Goal: Book appointment/travel/reservation

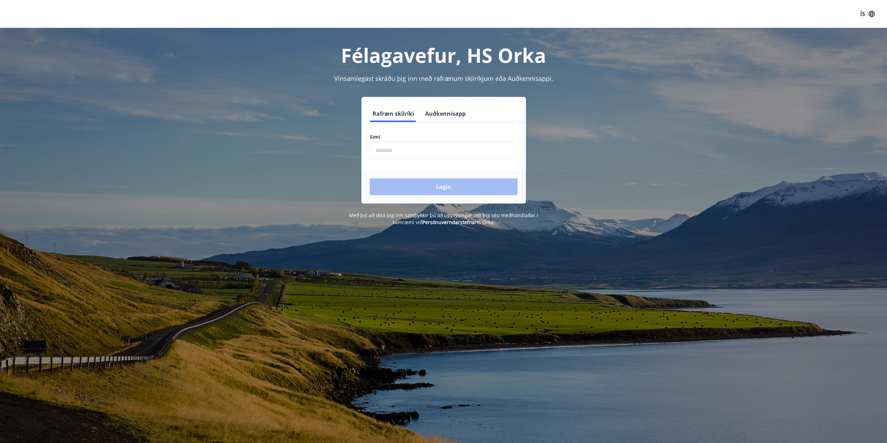
click at [395, 149] on input "phone" at bounding box center [444, 150] width 148 height 17
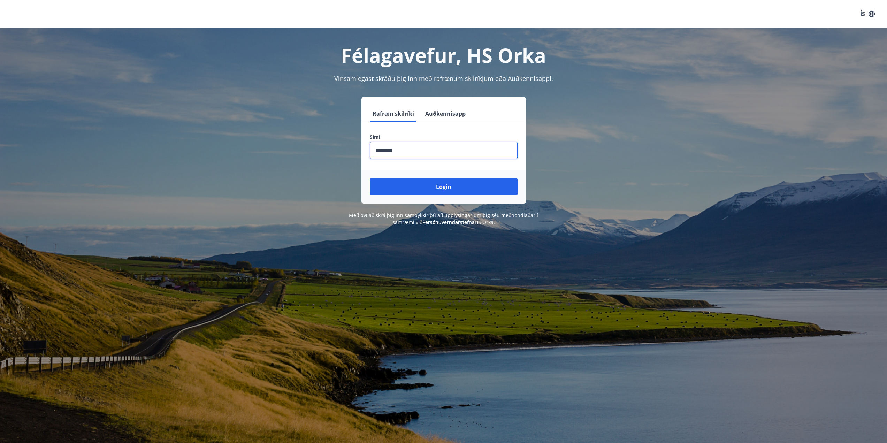
type input "********"
click at [370, 178] on button "Login" at bounding box center [444, 186] width 148 height 17
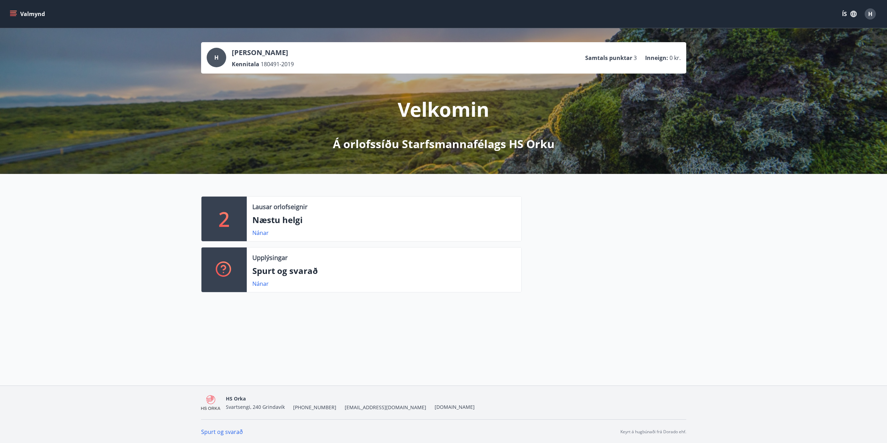
click at [8, 13] on div "Valmynd ÍS H" at bounding box center [443, 14] width 887 height 28
click at [16, 13] on icon "menu" at bounding box center [13, 12] width 6 height 1
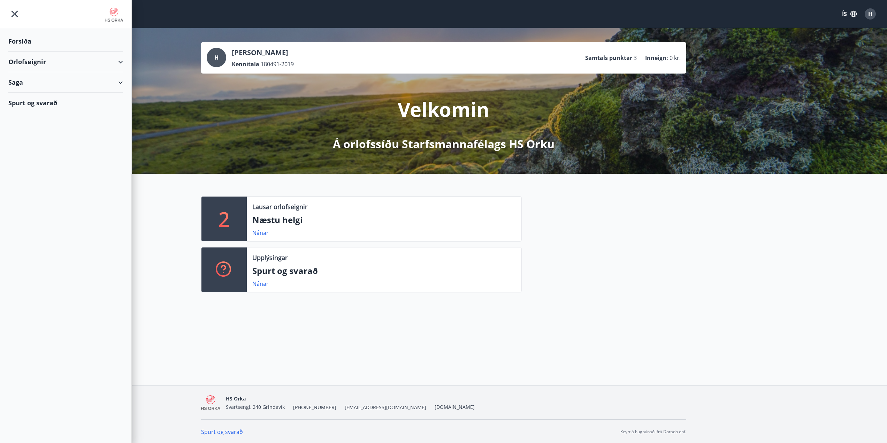
click at [51, 59] on div "Orlofseignir" at bounding box center [65, 62] width 115 height 21
click at [39, 79] on div "Framboð" at bounding box center [66, 79] width 104 height 15
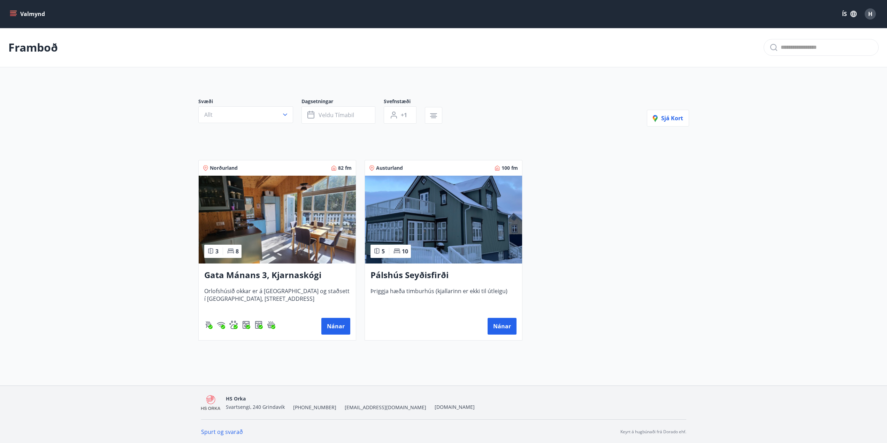
click at [269, 230] on img at bounding box center [277, 220] width 157 height 88
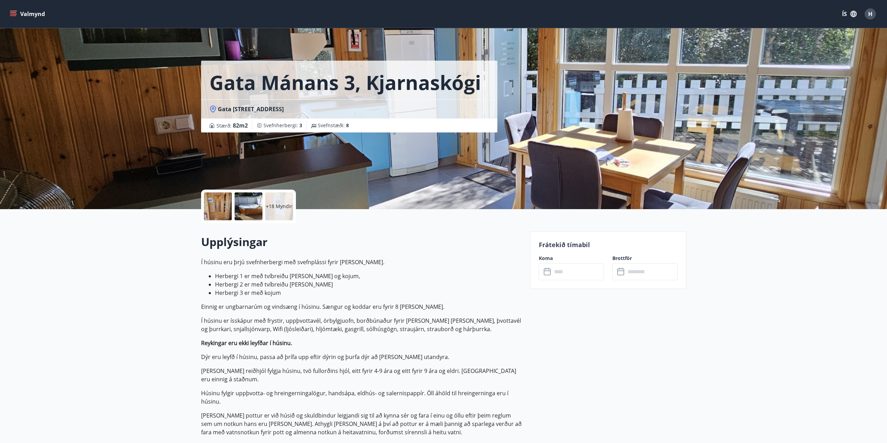
click at [35, 15] on button "Valmynd" at bounding box center [27, 14] width 39 height 13
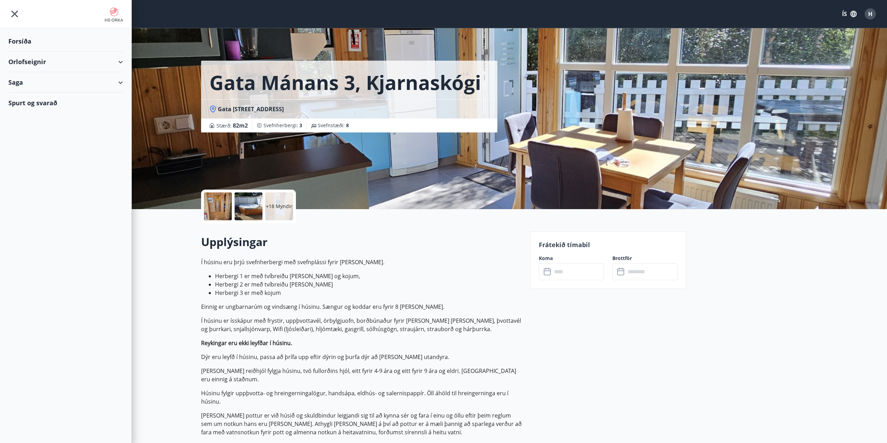
click at [119, 83] on div "Saga" at bounding box center [65, 82] width 115 height 21
click at [25, 101] on div "Bókanir" at bounding box center [66, 100] width 104 height 15
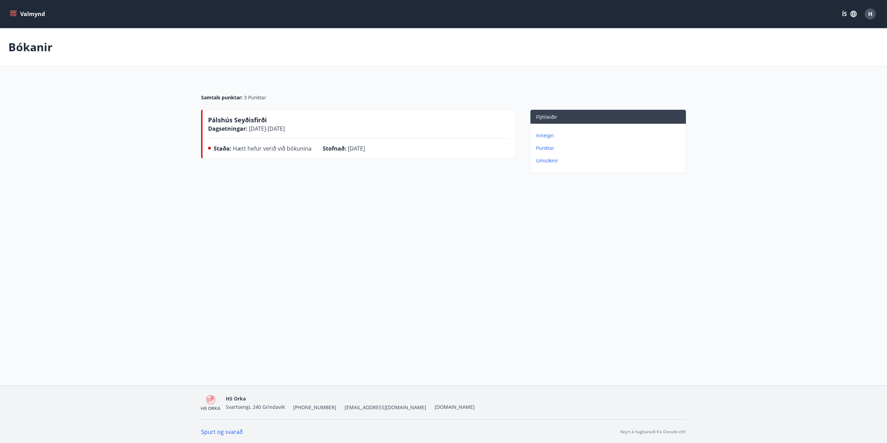
click at [543, 134] on p "Inneign" at bounding box center [609, 135] width 147 height 7
click at [547, 147] on p "Bókanir" at bounding box center [609, 148] width 147 height 7
click at [544, 162] on p "Umsóknir" at bounding box center [609, 160] width 147 height 7
click at [547, 161] on p "Bókanir" at bounding box center [609, 160] width 147 height 7
click at [272, 150] on span "Hætt hefur verið við bókunina" at bounding box center [272, 149] width 79 height 8
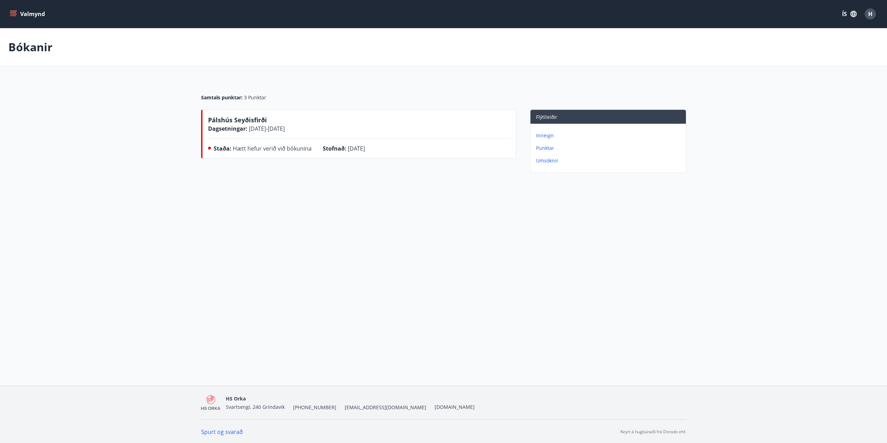
click at [257, 121] on span "Pálshús Seyðisfirði" at bounding box center [237, 120] width 59 height 8
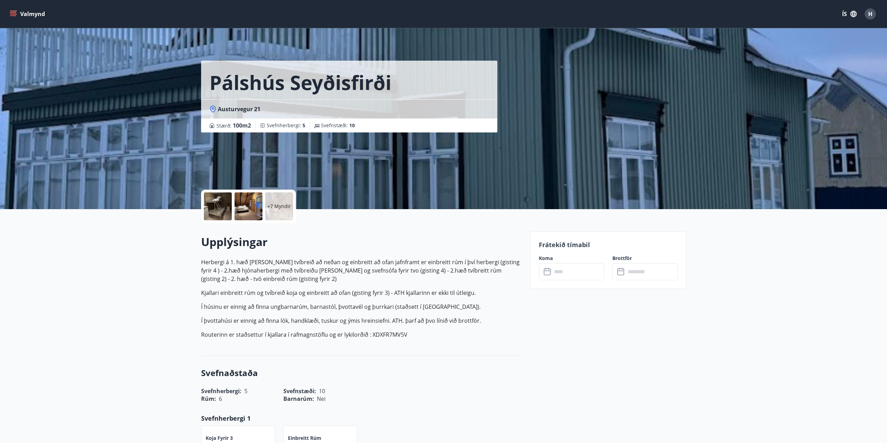
click at [21, 16] on button "Valmynd" at bounding box center [27, 14] width 39 height 13
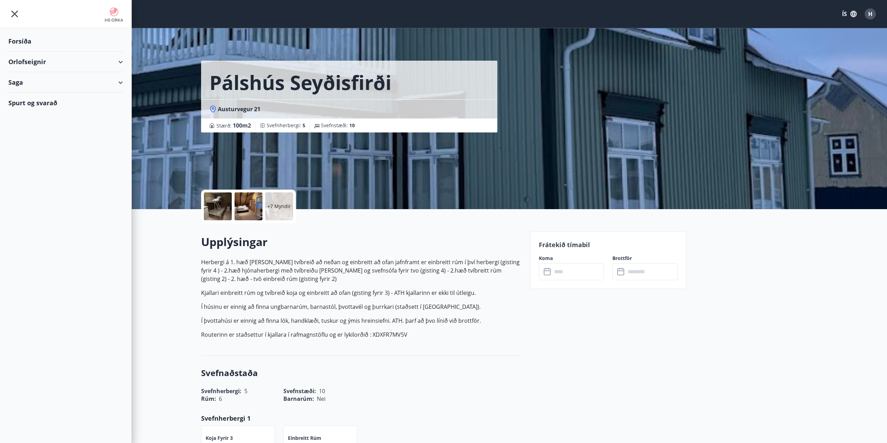
click at [32, 102] on div "Spurt og svarað" at bounding box center [65, 103] width 115 height 20
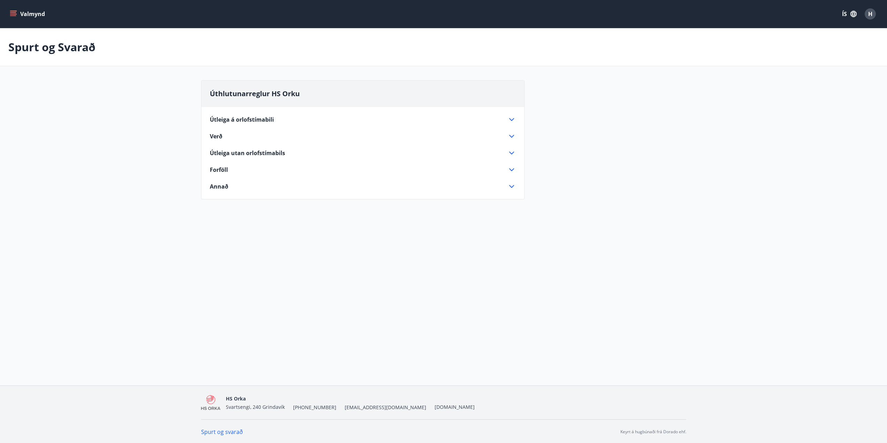
click at [232, 114] on div "Útleiga á orlofstímabili Sumarmánuðum, frá [DATE] til [DATE], skíðatímabil frá …" at bounding box center [362, 149] width 323 height 84
click at [234, 117] on span "Útleiga á orlofstímabili" at bounding box center [242, 120] width 64 height 8
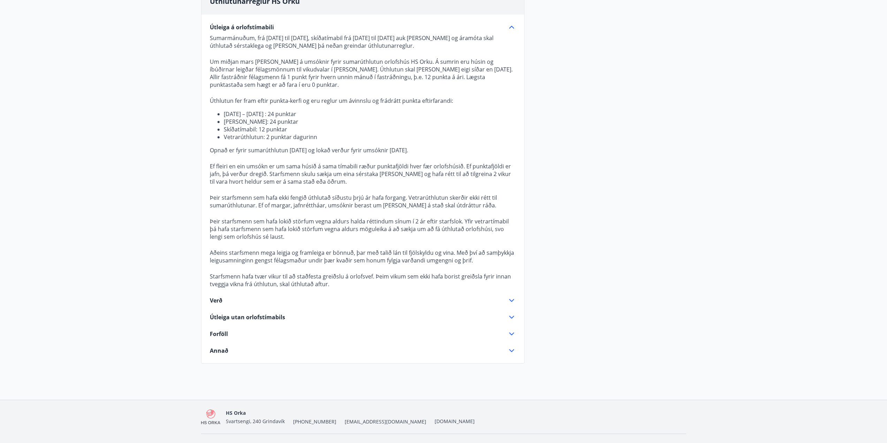
scroll to position [105, 0]
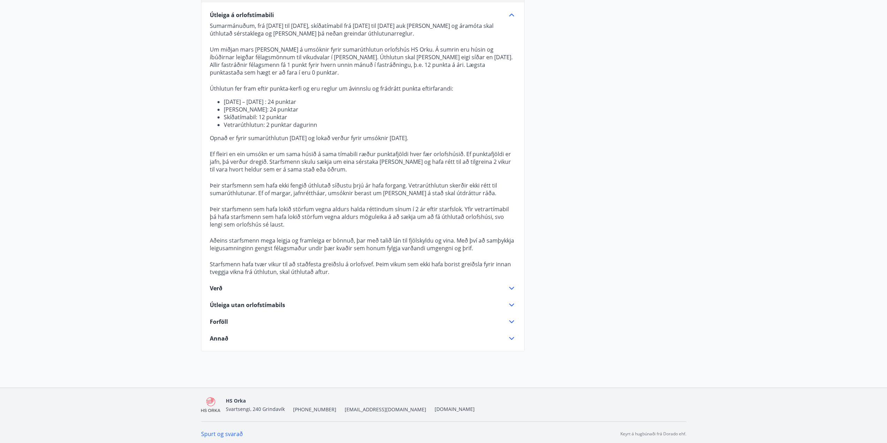
click at [247, 286] on div "Verð" at bounding box center [359, 288] width 298 height 8
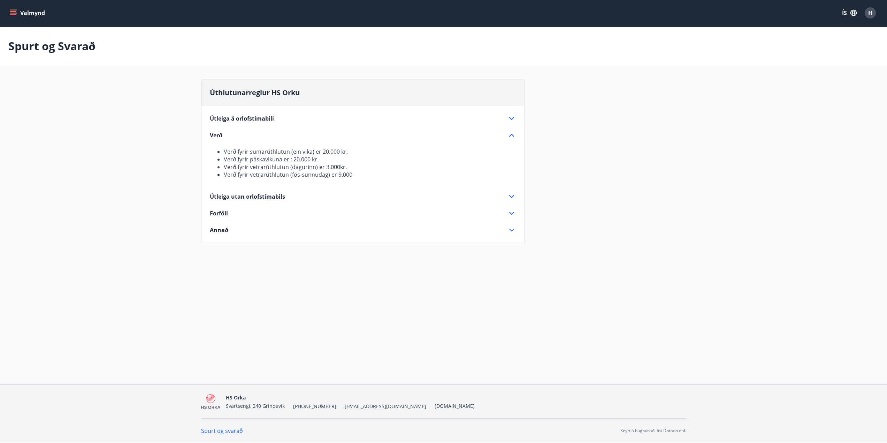
scroll to position [1, 0]
click at [265, 196] on span "Útleiga utan orlofstímabils" at bounding box center [247, 197] width 75 height 8
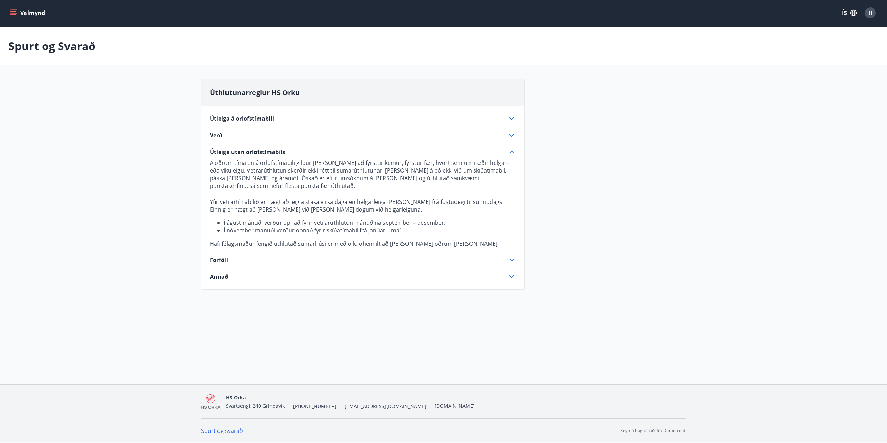
click at [232, 257] on div "Forföll" at bounding box center [359, 260] width 298 height 8
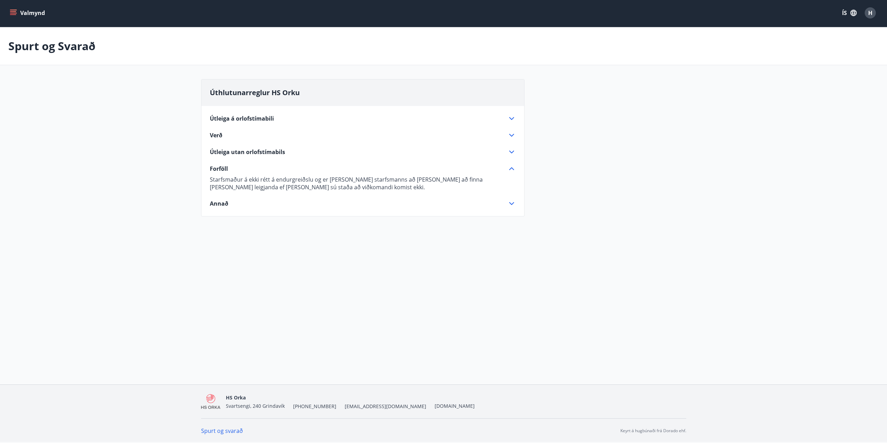
click at [224, 211] on div "Úthlutunarreglur HS Orku Útleiga á orlofstímabili Sumarmánuðum, frá [DATE] til …" at bounding box center [362, 147] width 323 height 137
click at [222, 204] on span "Annað" at bounding box center [219, 204] width 18 height 8
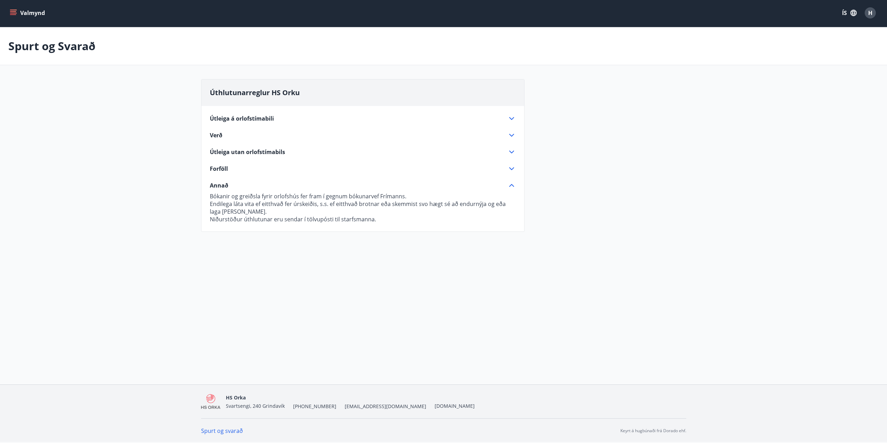
scroll to position [0, 0]
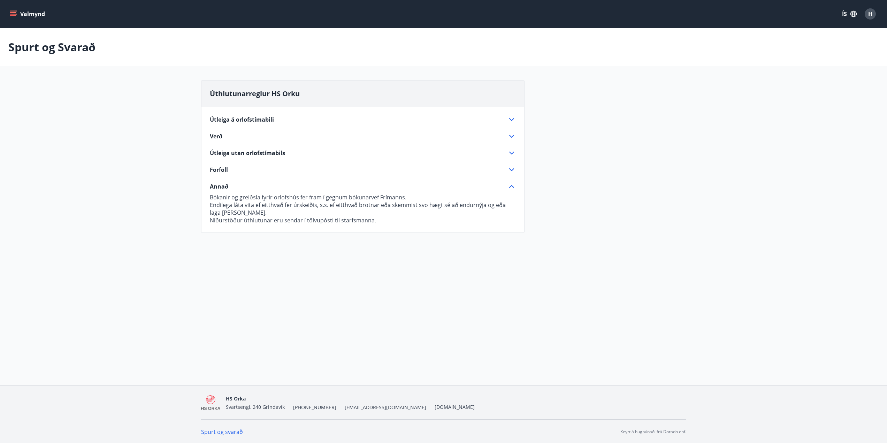
click at [27, 10] on button "Valmynd" at bounding box center [27, 14] width 39 height 13
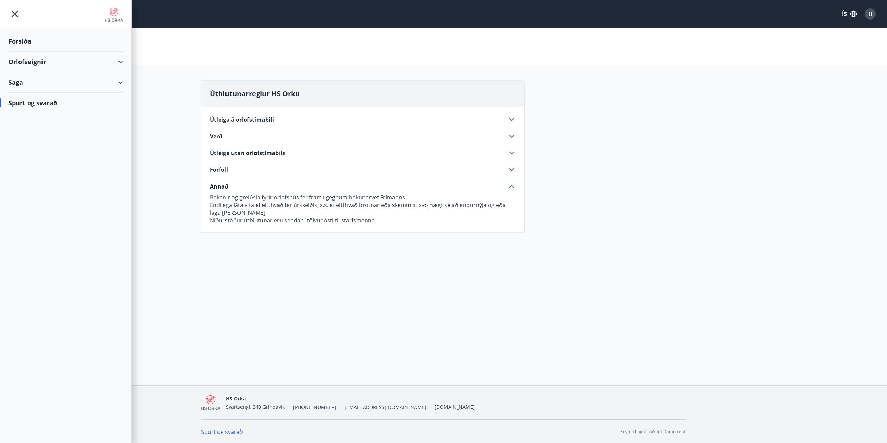
click at [33, 42] on div "Forsíða" at bounding box center [65, 41] width 115 height 21
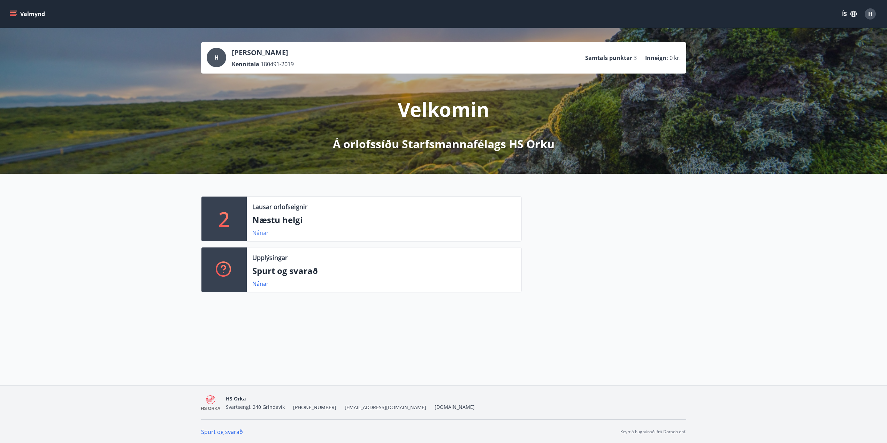
click at [260, 236] on link "Nánar" at bounding box center [260, 233] width 16 height 8
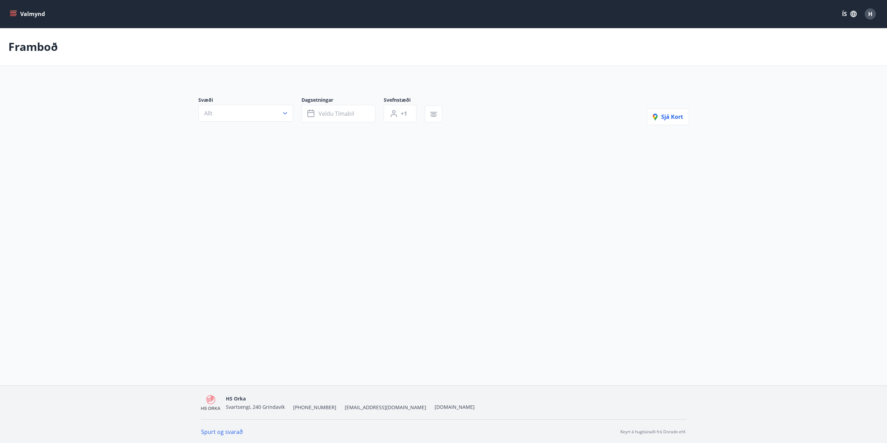
type input "*"
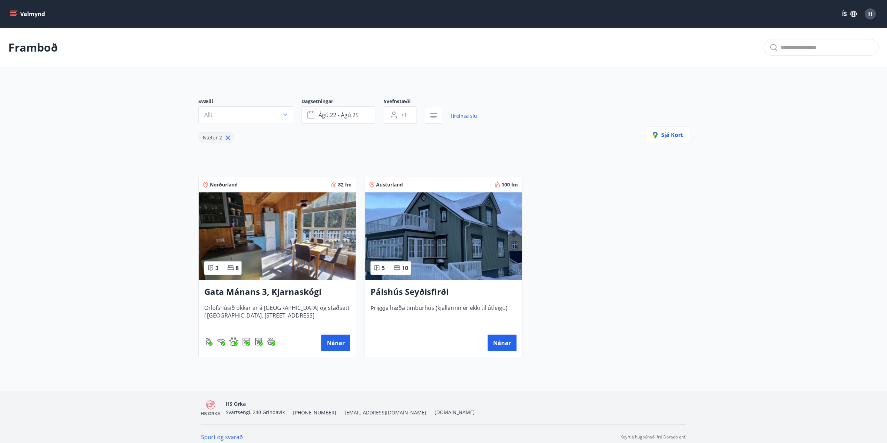
click at [10, 11] on icon "menu" at bounding box center [14, 11] width 8 height 1
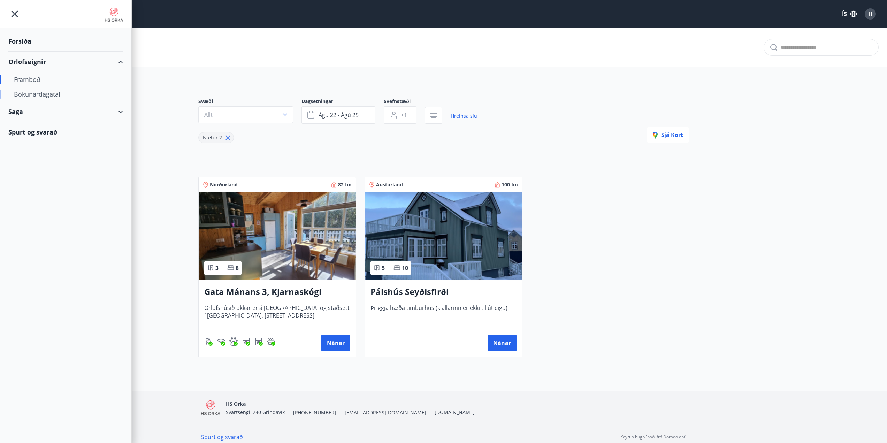
click at [35, 95] on div "Bókunardagatal" at bounding box center [66, 94] width 104 height 15
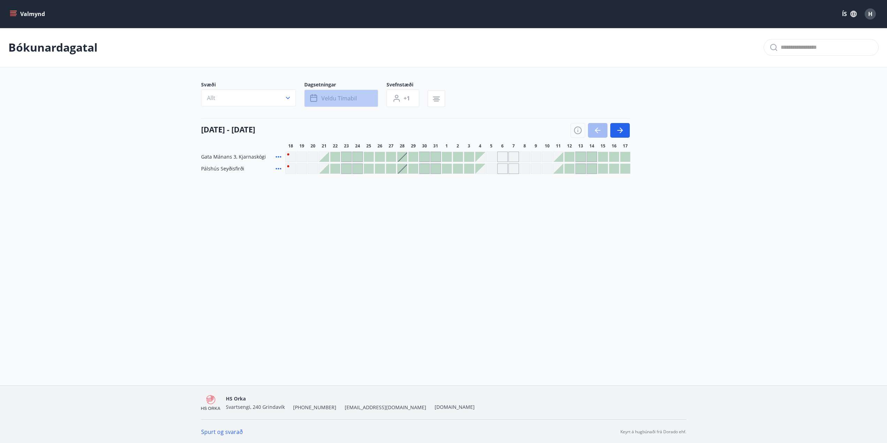
click at [338, 100] on span "Veldu tímabil" at bounding box center [339, 98] width 36 height 8
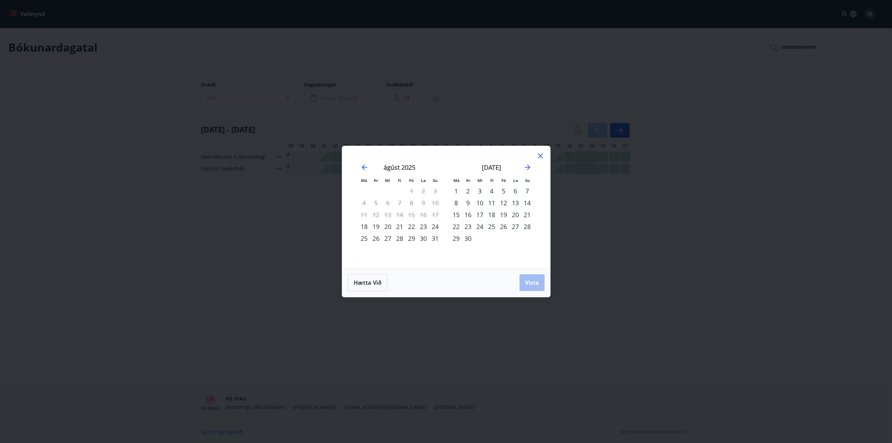
click at [657, 207] on div "Má Þr Mi Fi Fö La Su Má Þr Mi Fi Fö La Su [DATE] 1 2 3 4 5 6 7 8 9 10 11 12 13 …" at bounding box center [446, 221] width 892 height 443
drag, startPoint x: 631, startPoint y: 64, endPoint x: 623, endPoint y: 71, distance: 11.1
click at [634, 71] on div "Má Þr Mi Fi Fö La Su Má Þr Mi Fi Fö La Su [DATE] 1 2 3 4 5 6 7 8 9 10 11 12 13 …" at bounding box center [446, 221] width 892 height 443
click at [354, 285] on span "Hætta við" at bounding box center [368, 283] width 28 height 8
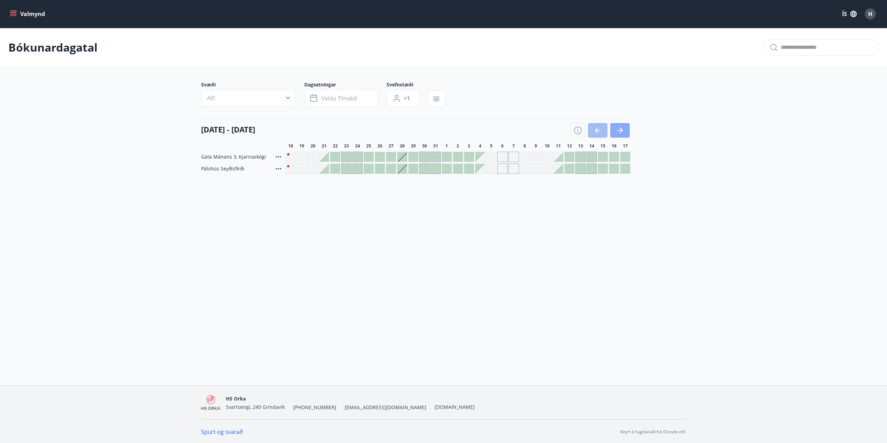
click at [618, 126] on button "button" at bounding box center [620, 130] width 20 height 15
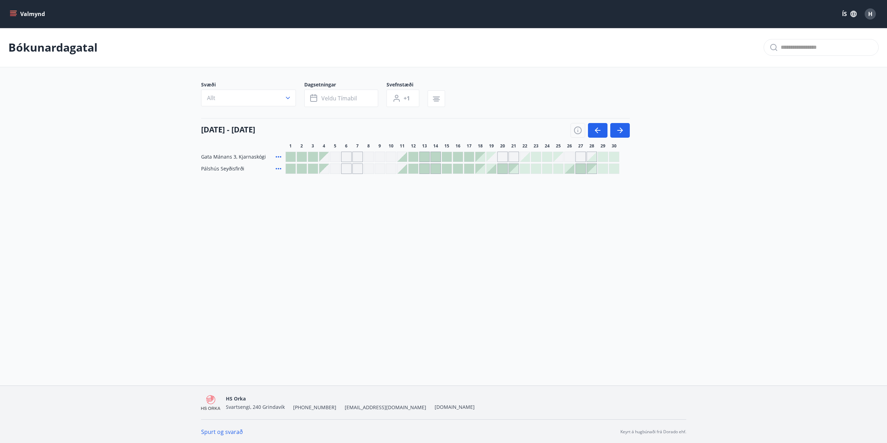
click at [412, 158] on div at bounding box center [413, 157] width 10 height 10
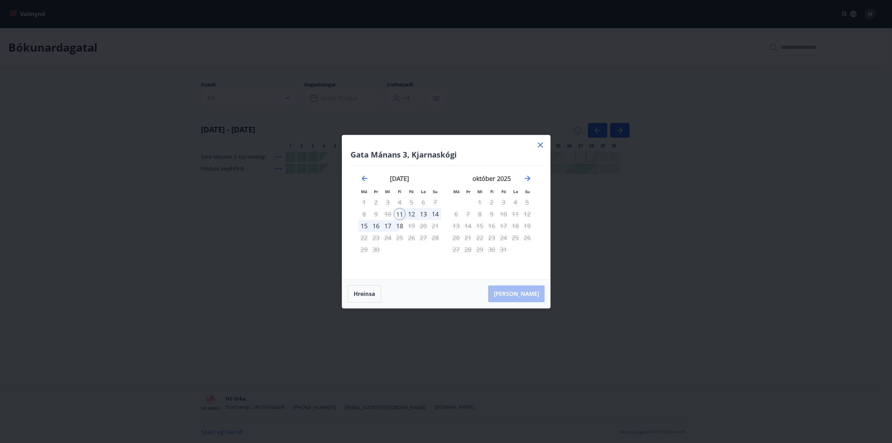
click at [366, 225] on div "15" at bounding box center [364, 226] width 12 height 12
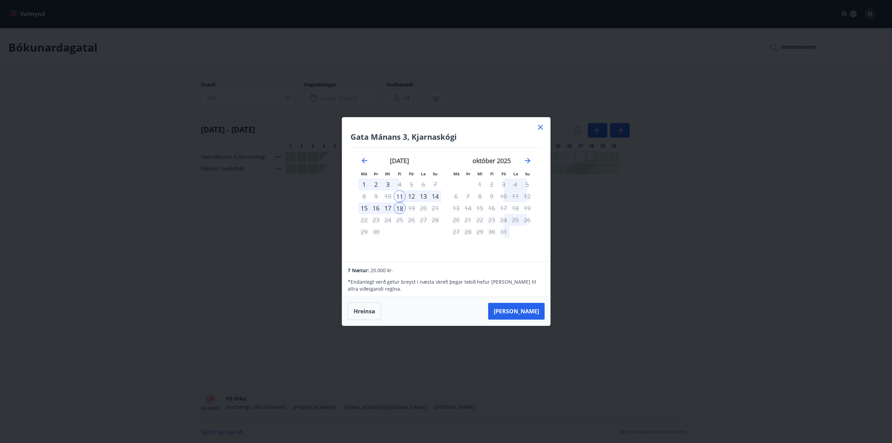
click at [360, 207] on div "15" at bounding box center [364, 208] width 12 height 12
click at [364, 207] on div "15" at bounding box center [364, 208] width 12 height 12
click at [413, 196] on div "12" at bounding box center [412, 196] width 12 height 12
click at [367, 311] on button "Hreinsa" at bounding box center [364, 311] width 33 height 17
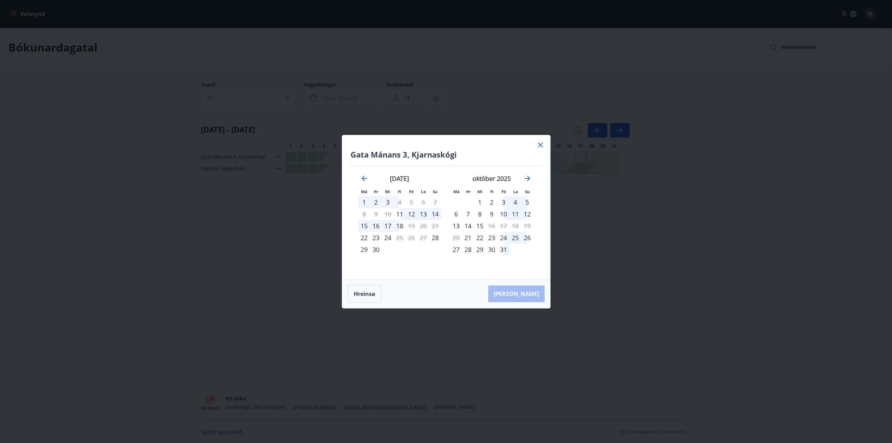
click at [413, 215] on div "12" at bounding box center [412, 214] width 12 height 12
click at [412, 214] on div "12" at bounding box center [412, 214] width 12 height 12
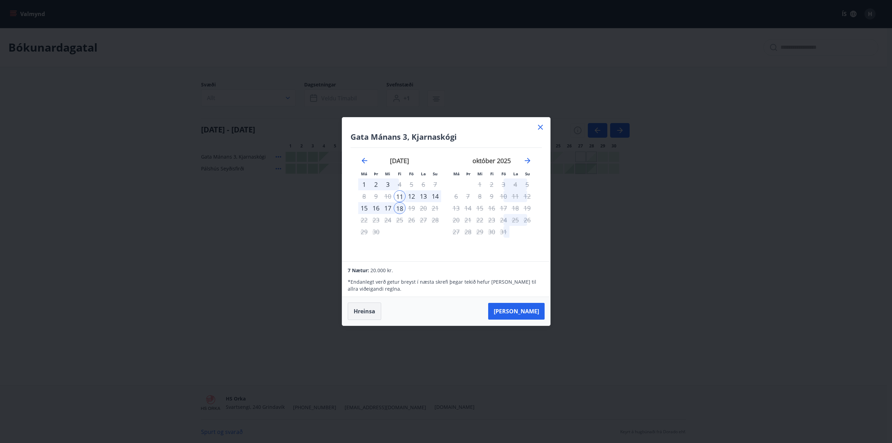
click at [363, 309] on button "Hreinsa" at bounding box center [364, 311] width 33 height 17
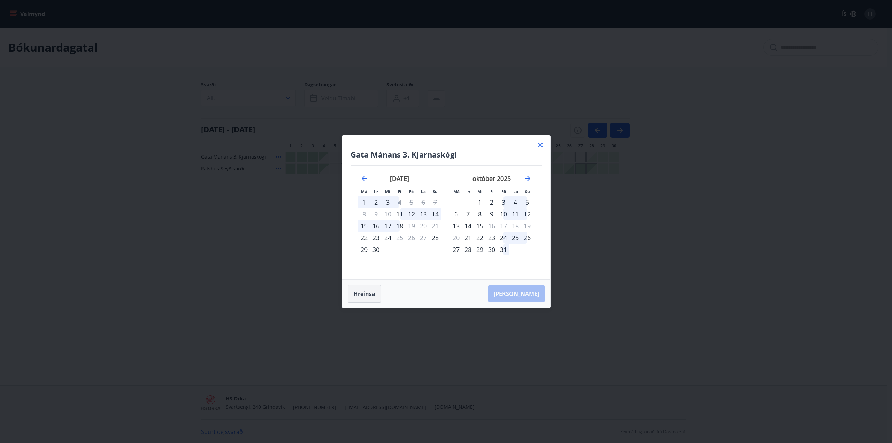
click at [363, 309] on div "Gata Mánans 3, [PERSON_NAME] Má Þr Mi Fi Fö La Su Má Þr Mi Fi Fö La Su [DATE] 1…" at bounding box center [446, 221] width 892 height 443
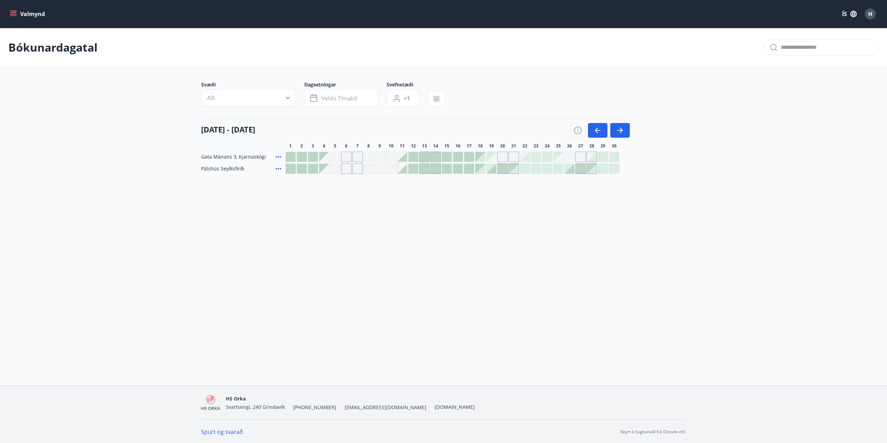
click at [360, 290] on div "Valmynd ÍS H Bókunardagatal Svæði Allt Dagsetningar Veldu tímabil Svefnstæði +1…" at bounding box center [443, 192] width 887 height 385
click at [616, 128] on icon "button" at bounding box center [620, 130] width 8 height 8
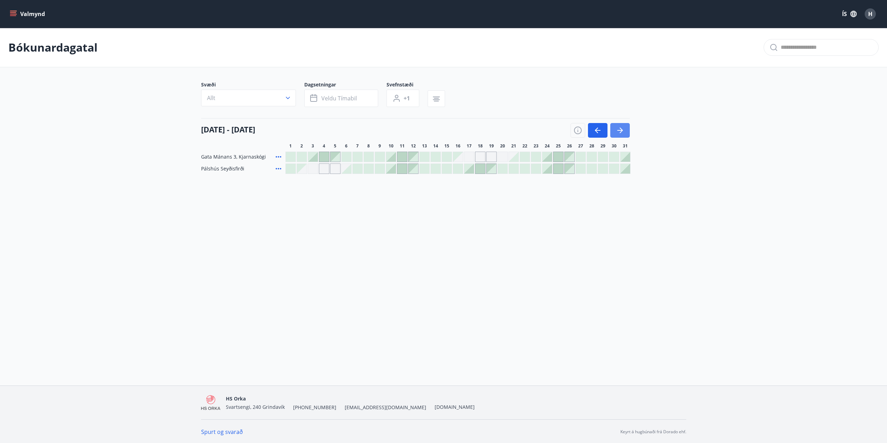
click at [619, 128] on icon "button" at bounding box center [620, 130] width 8 height 8
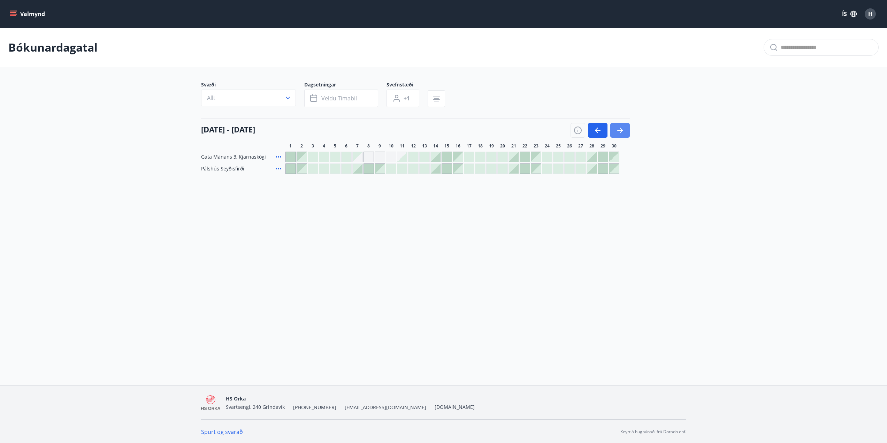
click at [619, 128] on icon "button" at bounding box center [620, 130] width 8 height 8
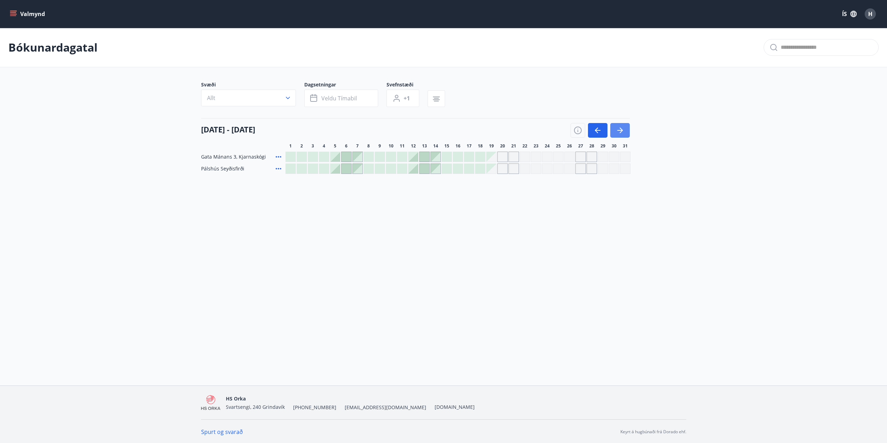
click at [619, 128] on icon "button" at bounding box center [620, 130] width 8 height 8
click at [601, 131] on icon "button" at bounding box center [598, 130] width 8 height 8
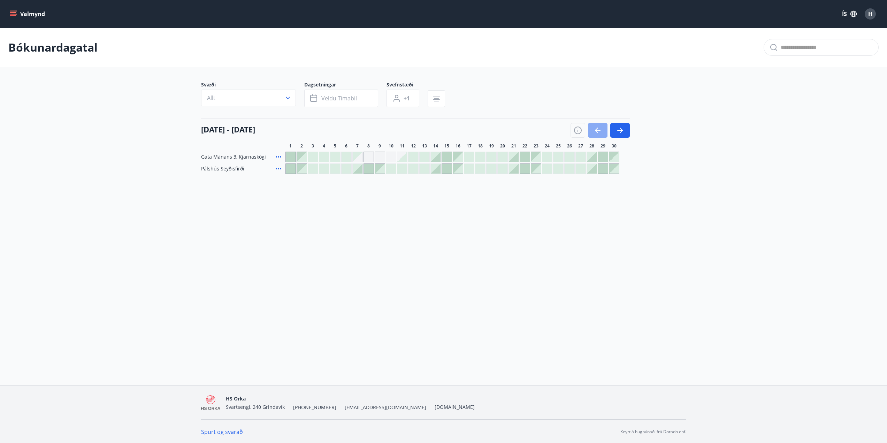
click at [600, 131] on icon "button" at bounding box center [598, 130] width 8 height 8
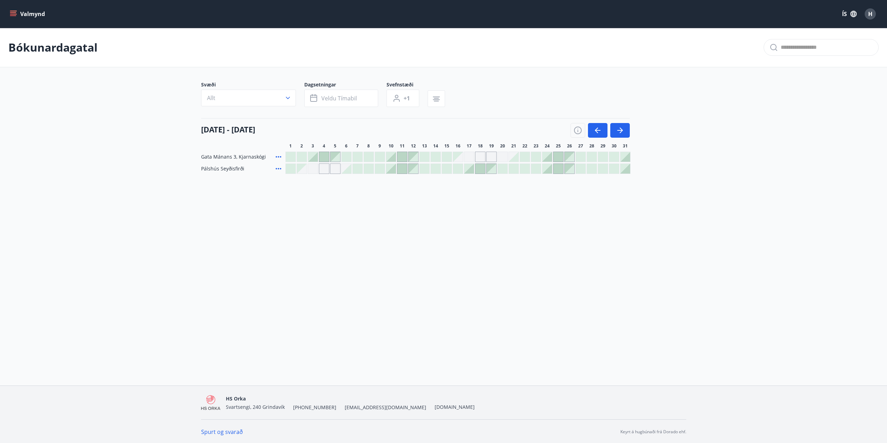
click at [391, 157] on div at bounding box center [391, 157] width 10 height 10
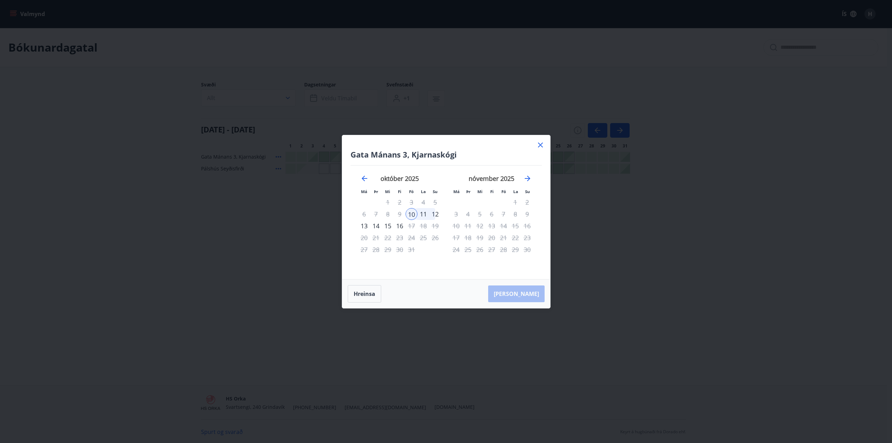
click at [440, 214] on div "12" at bounding box center [435, 214] width 12 height 12
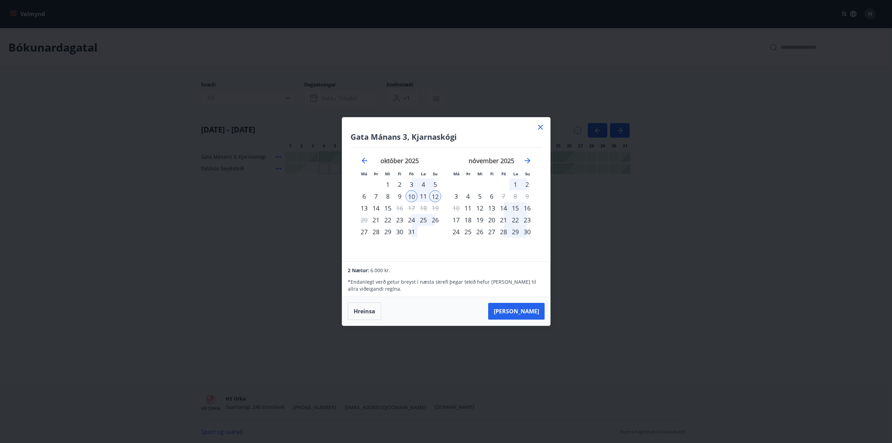
click at [539, 127] on icon at bounding box center [540, 127] width 8 height 8
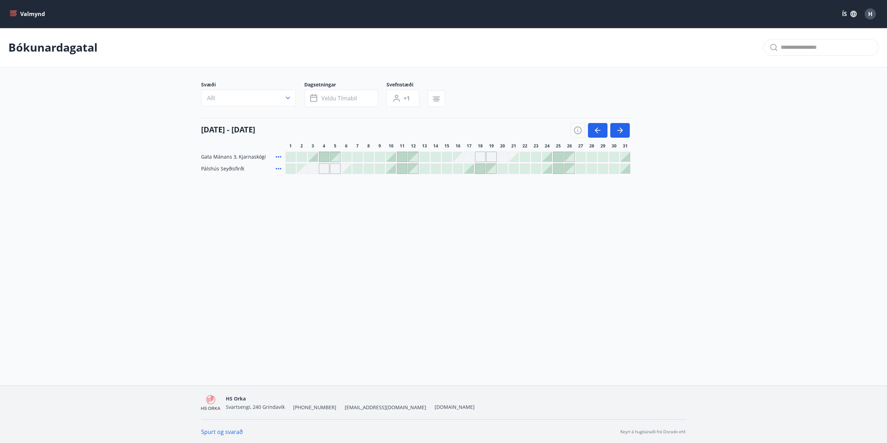
click at [145, 247] on div "Valmynd ÍS H Bókunardagatal Svæði Allt Dagsetningar Veldu tímabil Svefnstæði +1…" at bounding box center [443, 192] width 887 height 385
